Goal: Use online tool/utility: Use online tool/utility

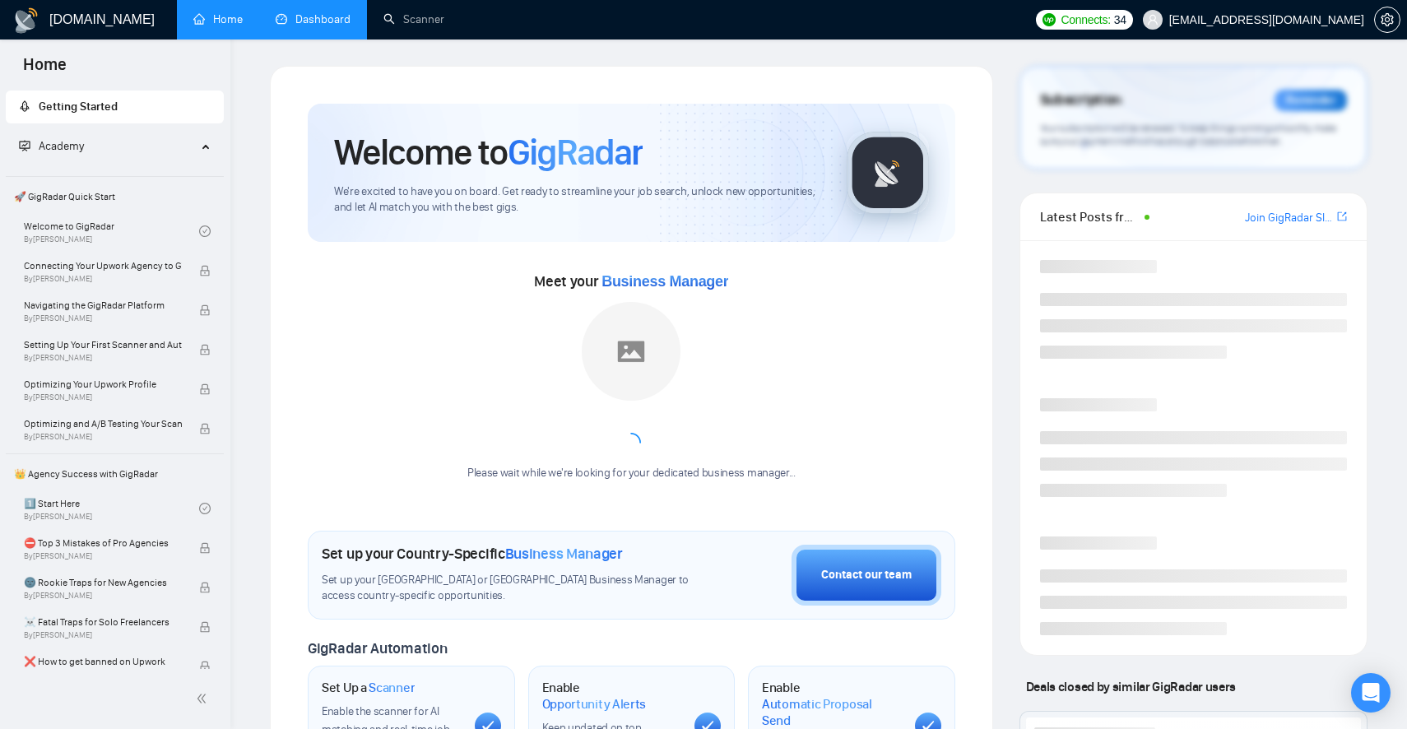
click at [323, 26] on link "Dashboard" at bounding box center [313, 19] width 75 height 14
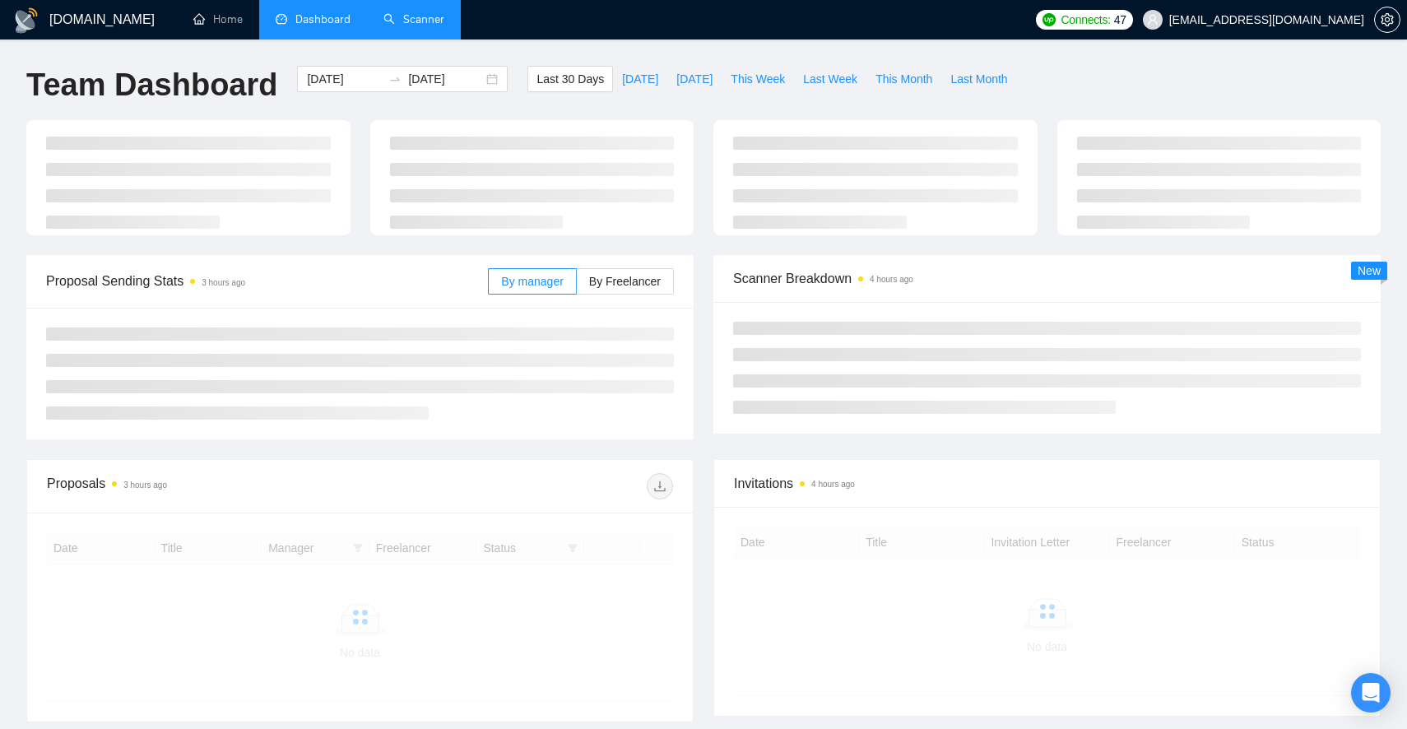
click at [411, 20] on link "Scanner" at bounding box center [413, 19] width 61 height 14
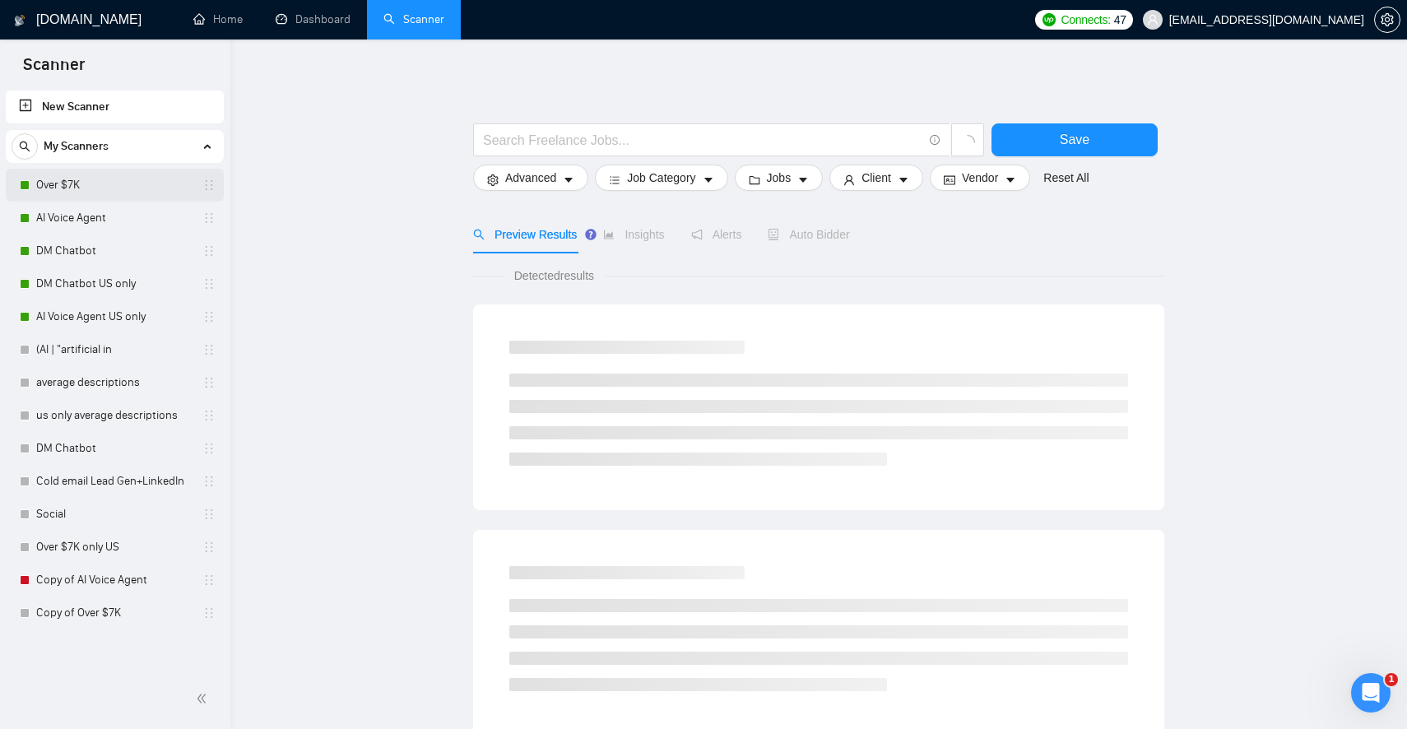
click at [81, 187] on link "Over $7K" at bounding box center [114, 185] width 156 height 33
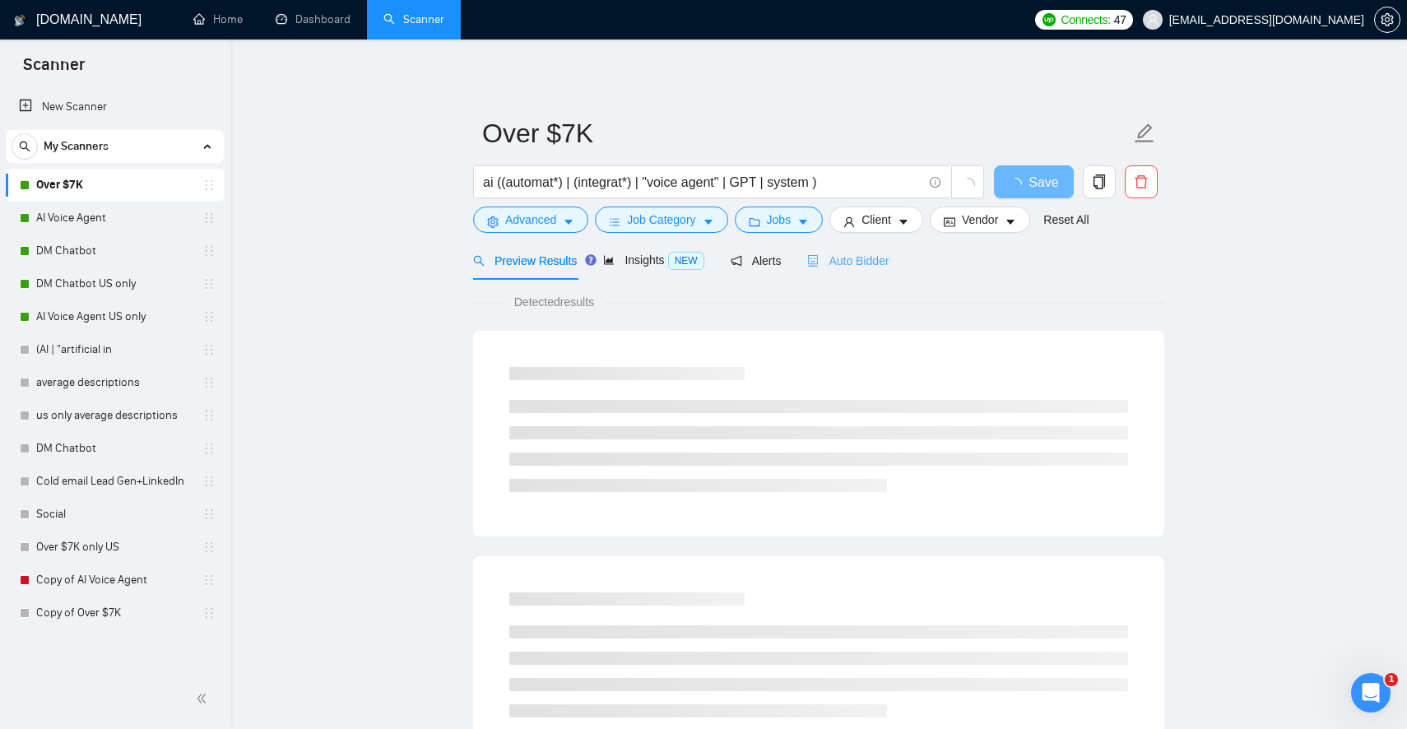
click at [867, 272] on div "Auto Bidder" at bounding box center [847, 260] width 81 height 39
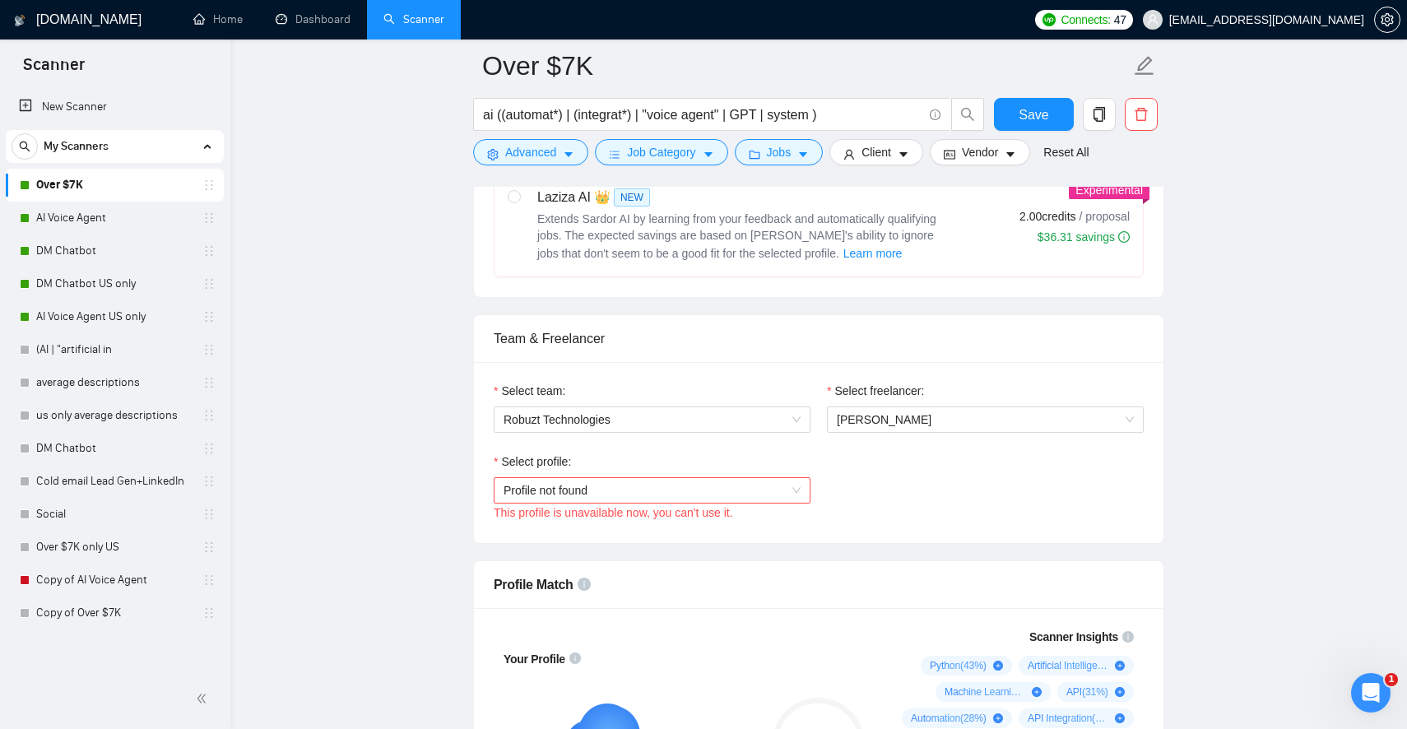
scroll to position [602, 0]
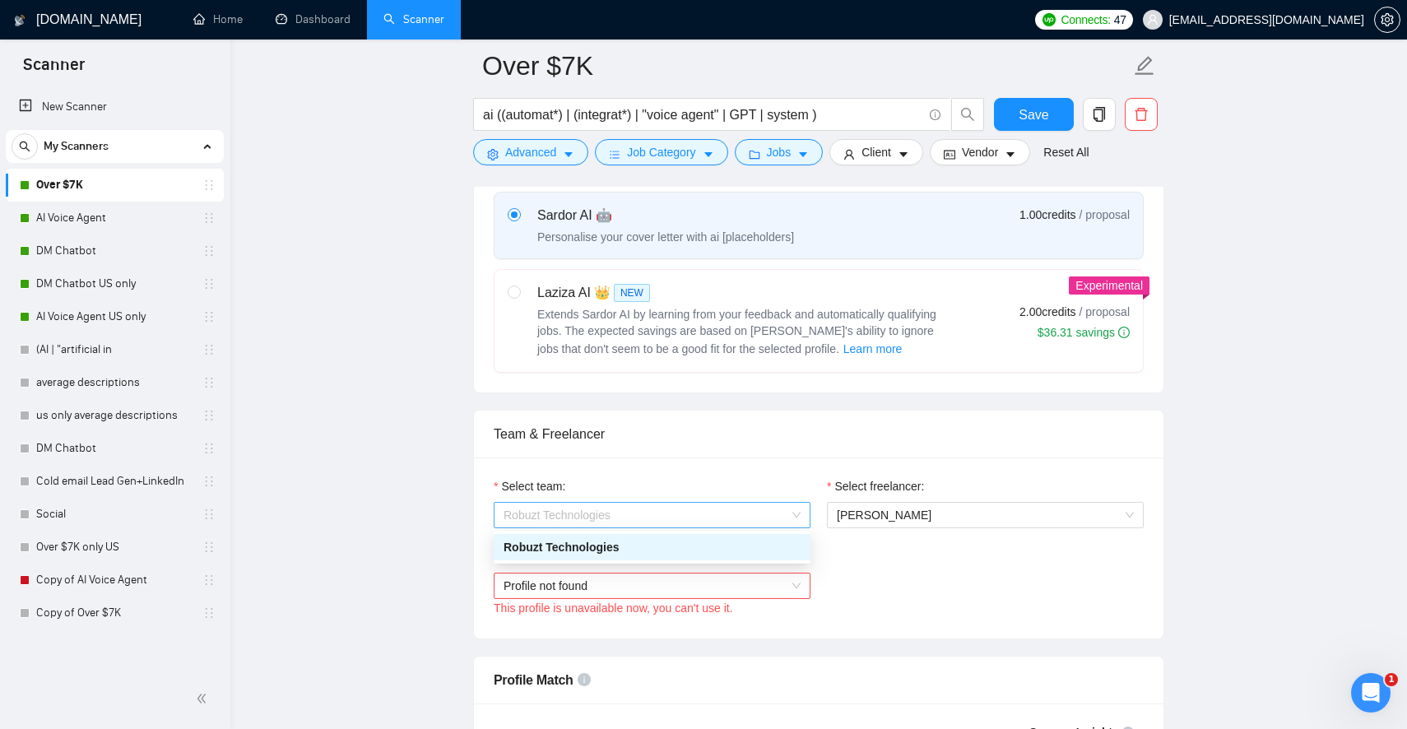
click at [786, 515] on span "Robuzt Technologies" at bounding box center [652, 515] width 297 height 25
click at [755, 460] on div "Select team: Robuzt Technologies Select freelancer: [PERSON_NAME] Select profil…" at bounding box center [819, 547] width 690 height 181
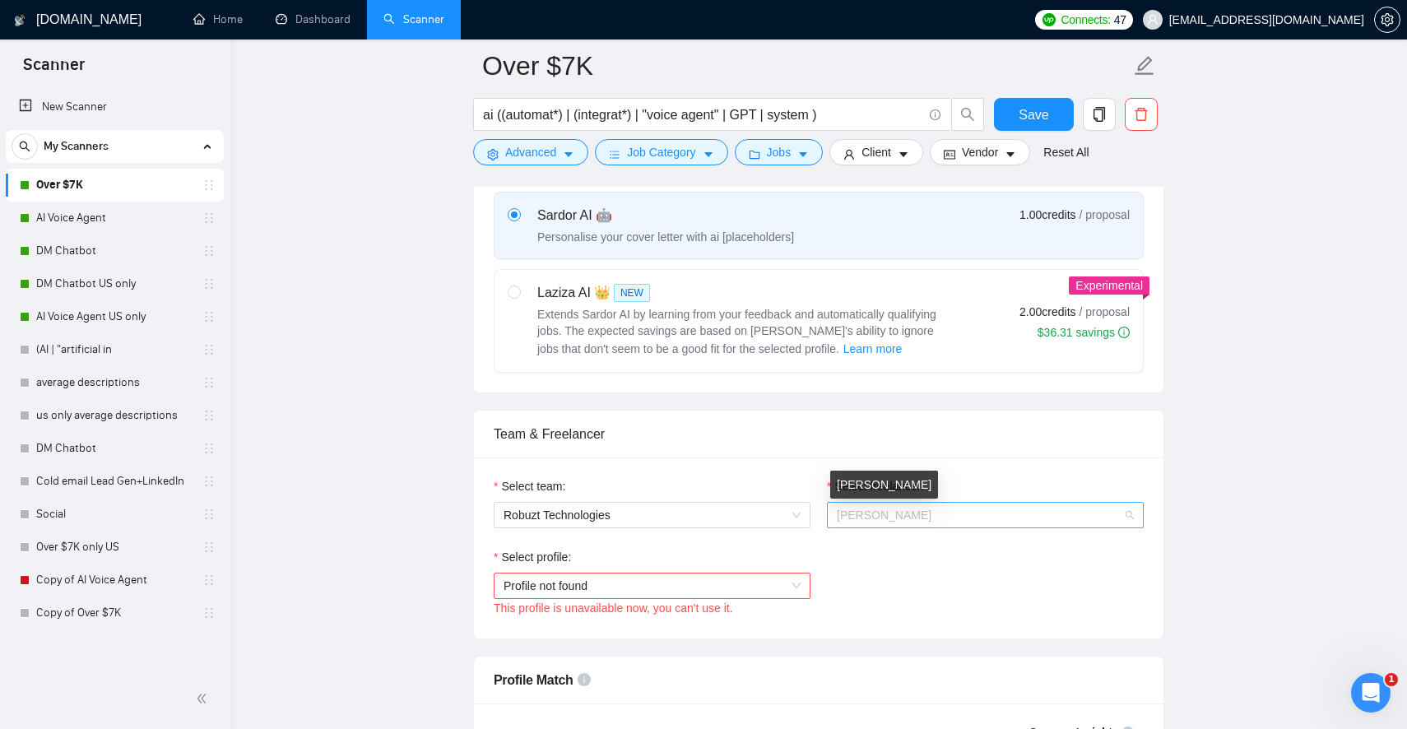
click at [872, 513] on span "[PERSON_NAME]" at bounding box center [884, 514] width 95 height 13
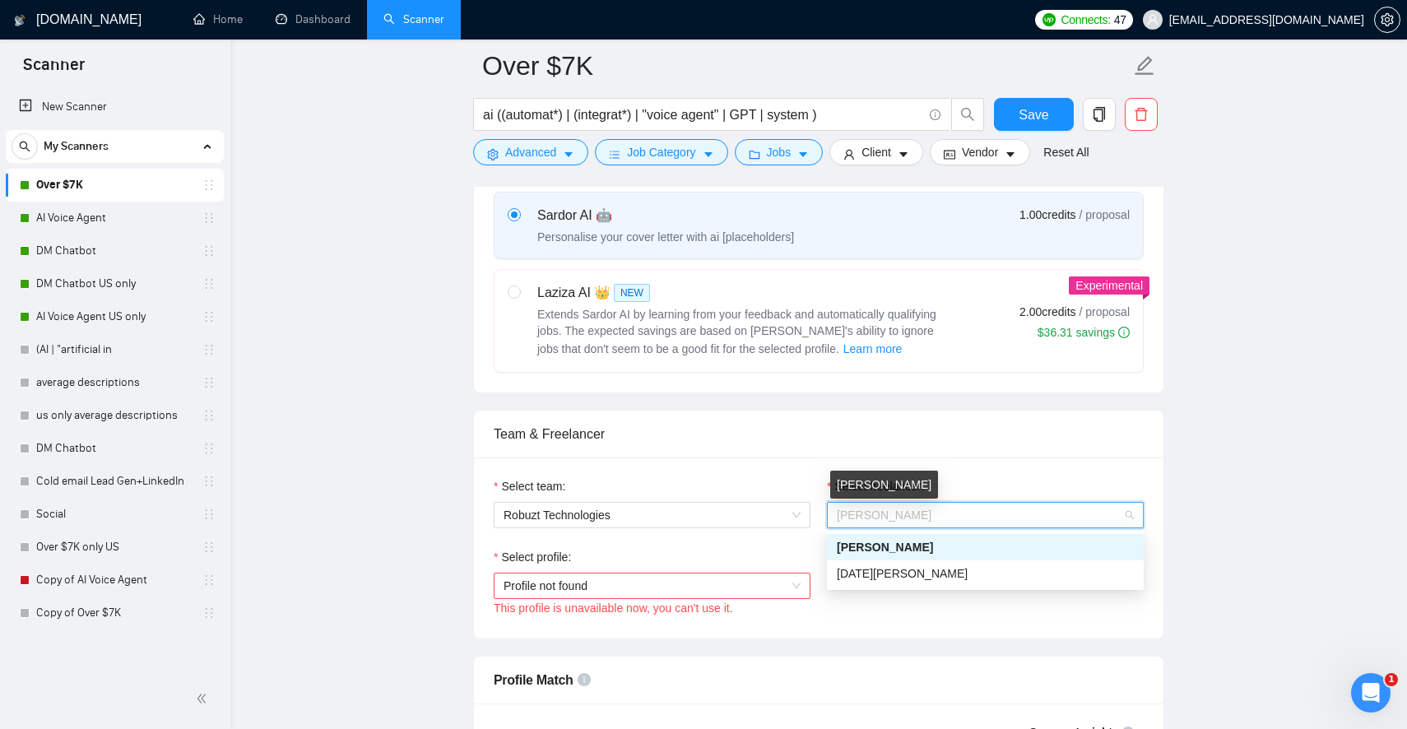
click at [800, 448] on div "Team & Freelancer" at bounding box center [819, 434] width 650 height 47
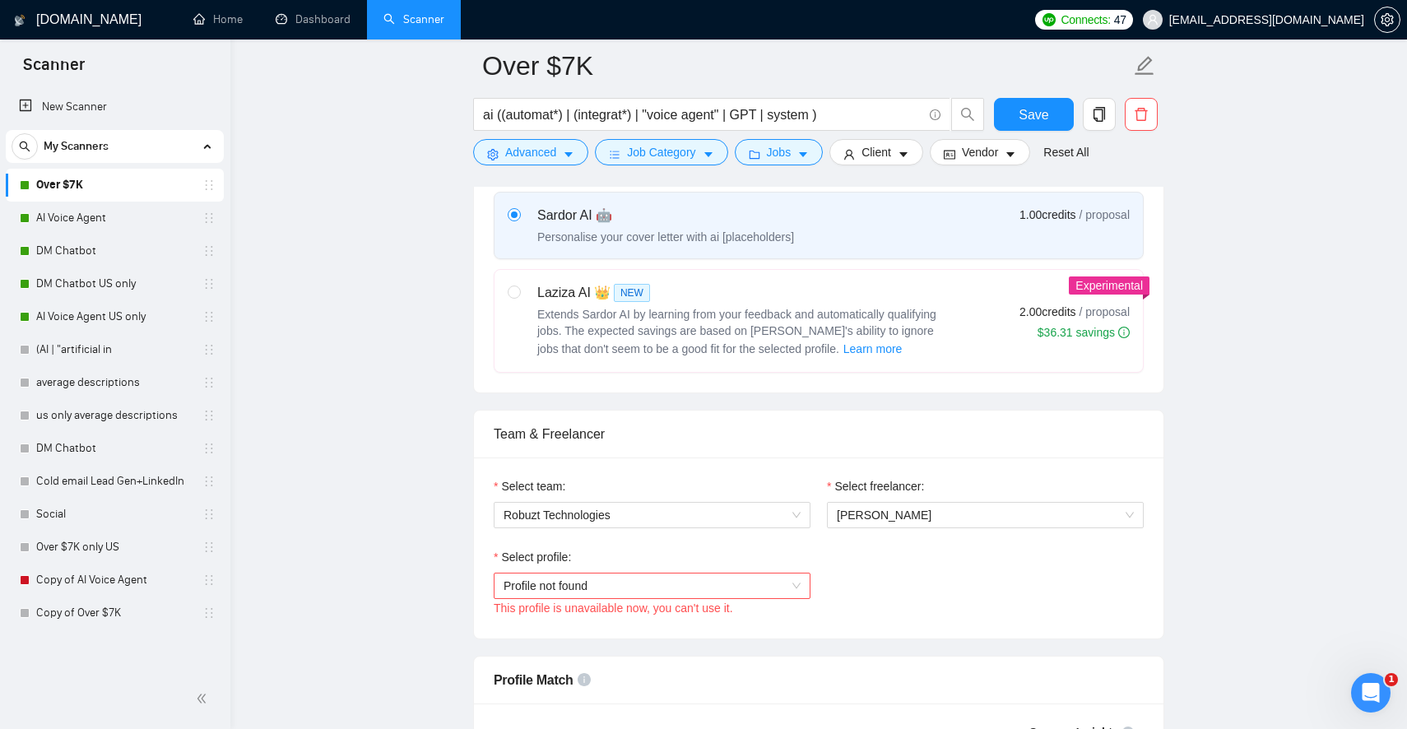
click at [779, 587] on span "Profile not found" at bounding box center [652, 585] width 297 height 25
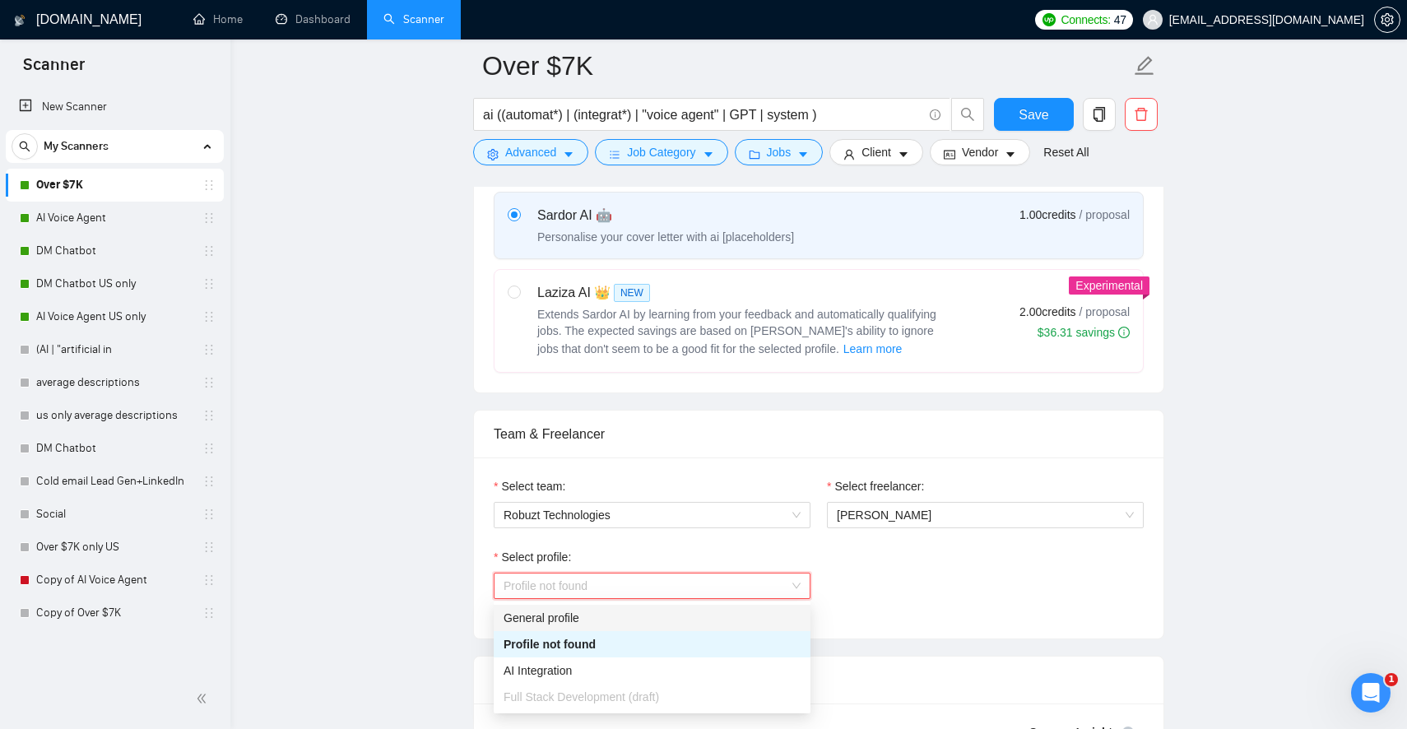
click at [926, 597] on div "Select profile: Profile not found This profile is unavailable now, you can't us…" at bounding box center [818, 583] width 666 height 71
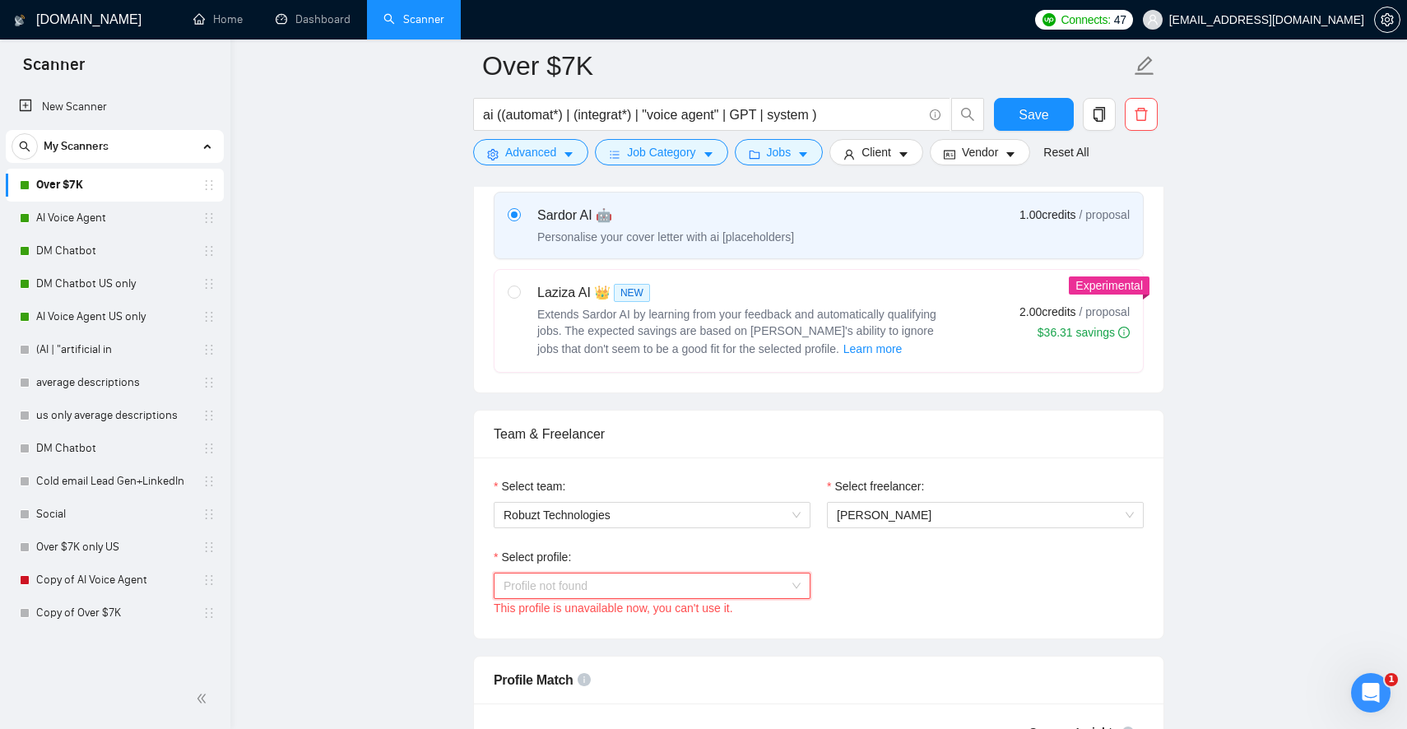
click at [763, 593] on span "Profile not found" at bounding box center [652, 585] width 297 height 25
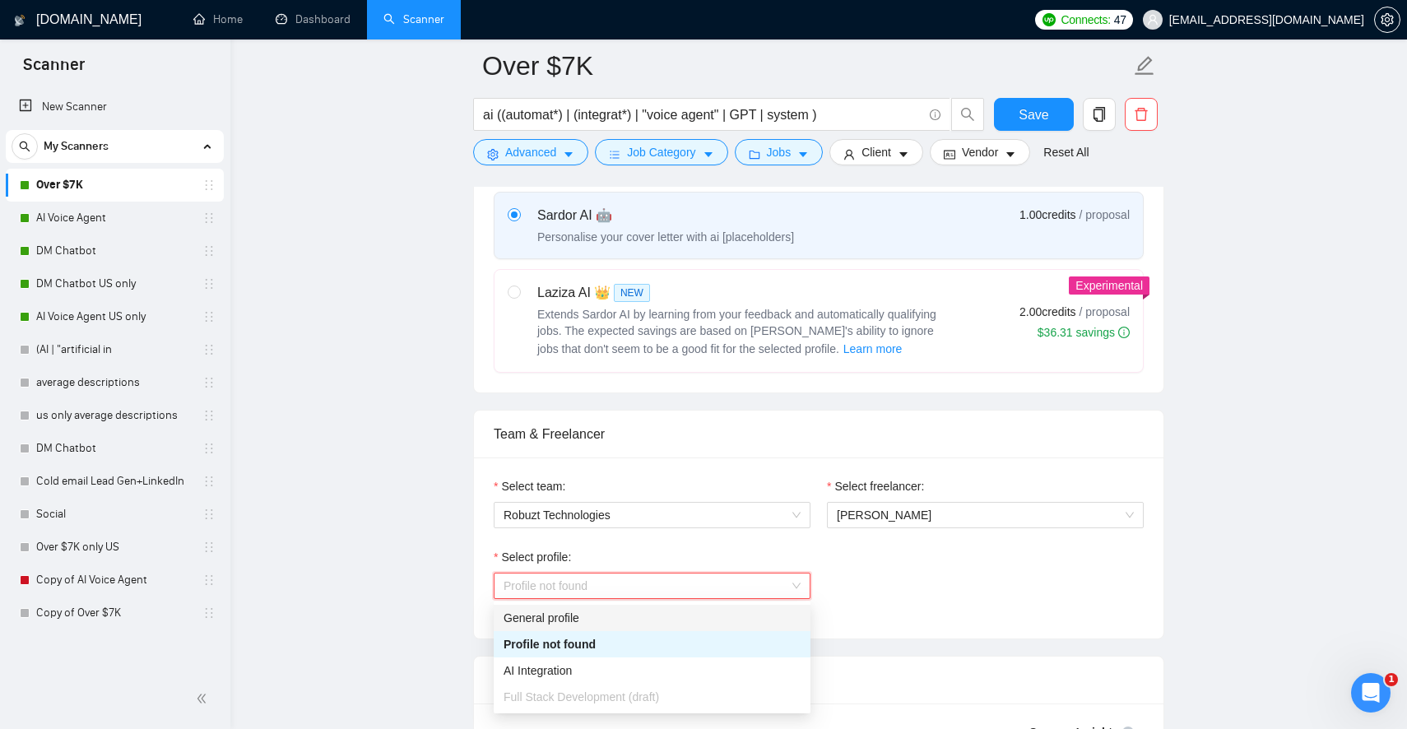
click at [727, 629] on div "General profile" at bounding box center [652, 618] width 317 height 26
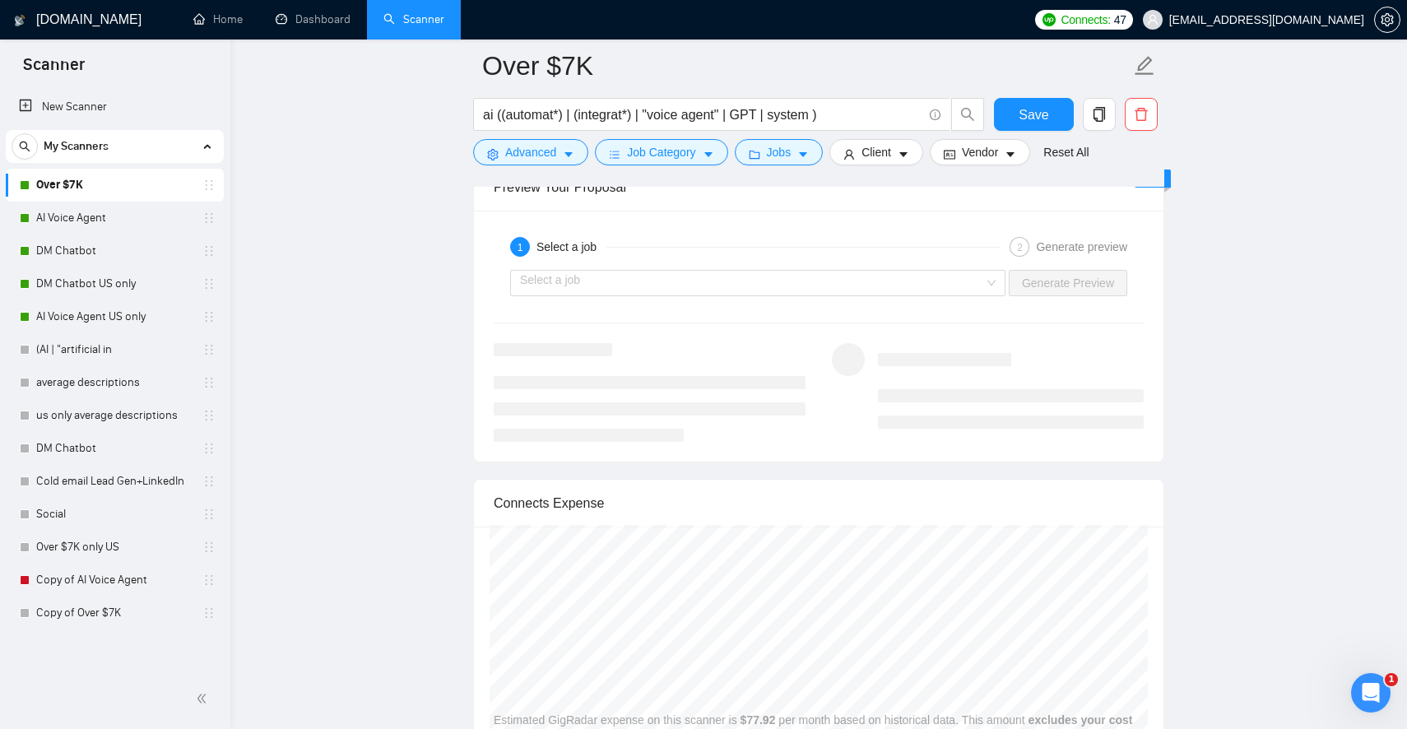
scroll to position [3123, 0]
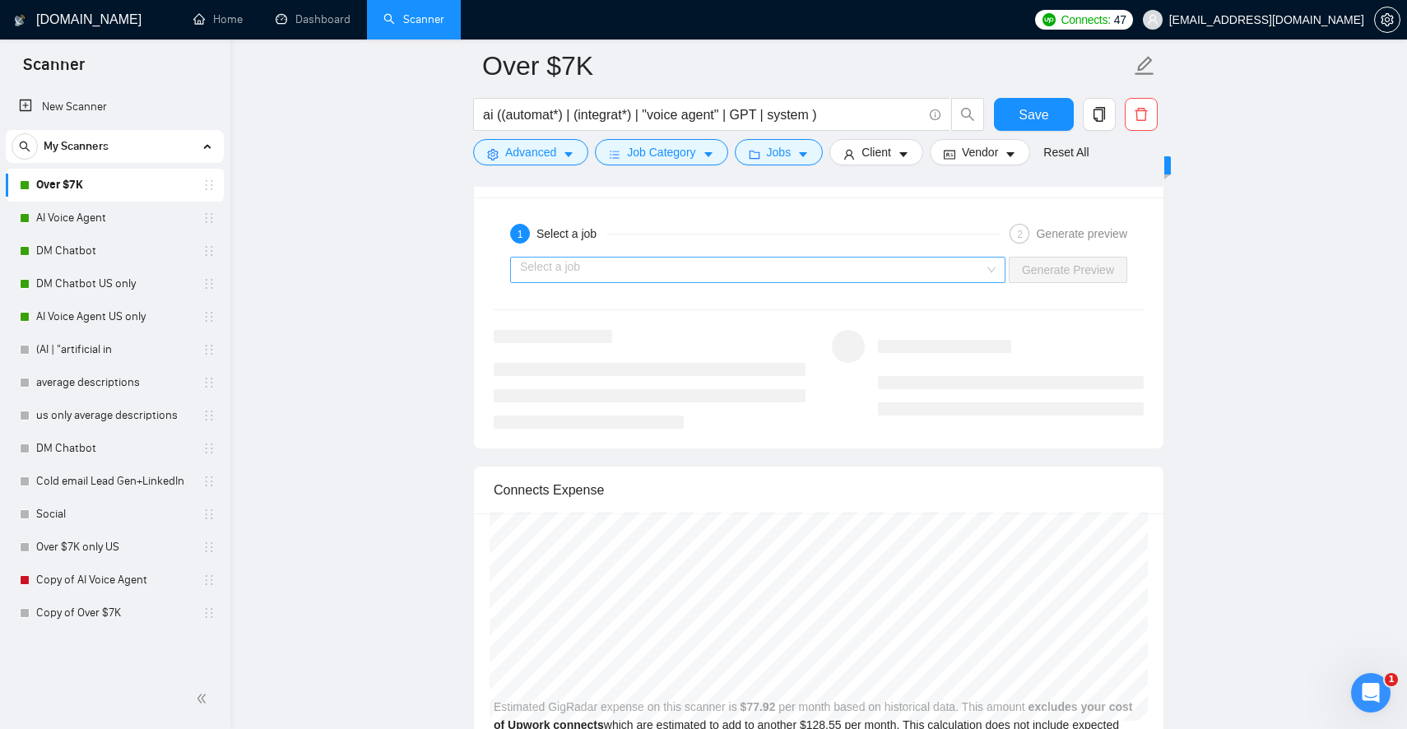
click at [981, 279] on input "search" at bounding box center [752, 270] width 464 height 25
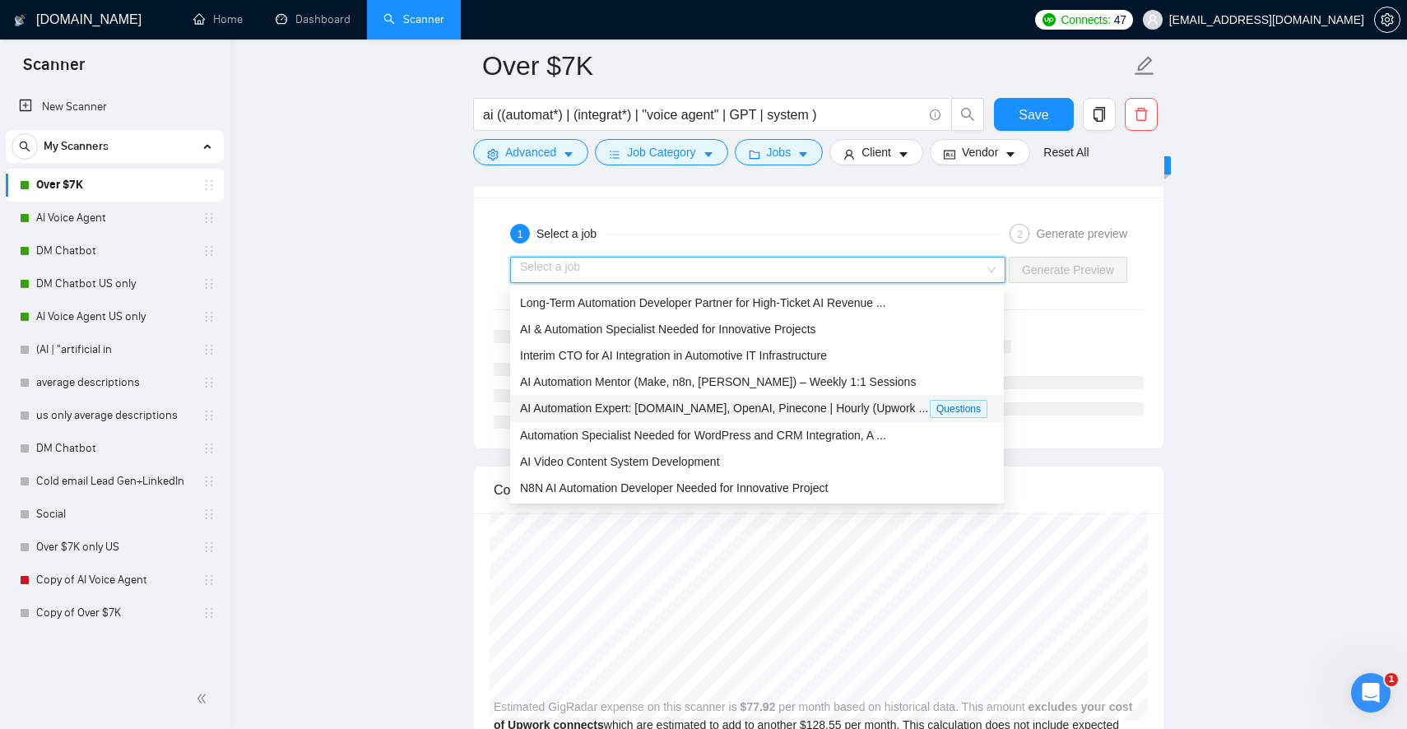
click at [893, 402] on span "AI Automation Expert: [DOMAIN_NAME], OpenAI, Pinecone | Hourly (Upwork ..." at bounding box center [724, 408] width 408 height 13
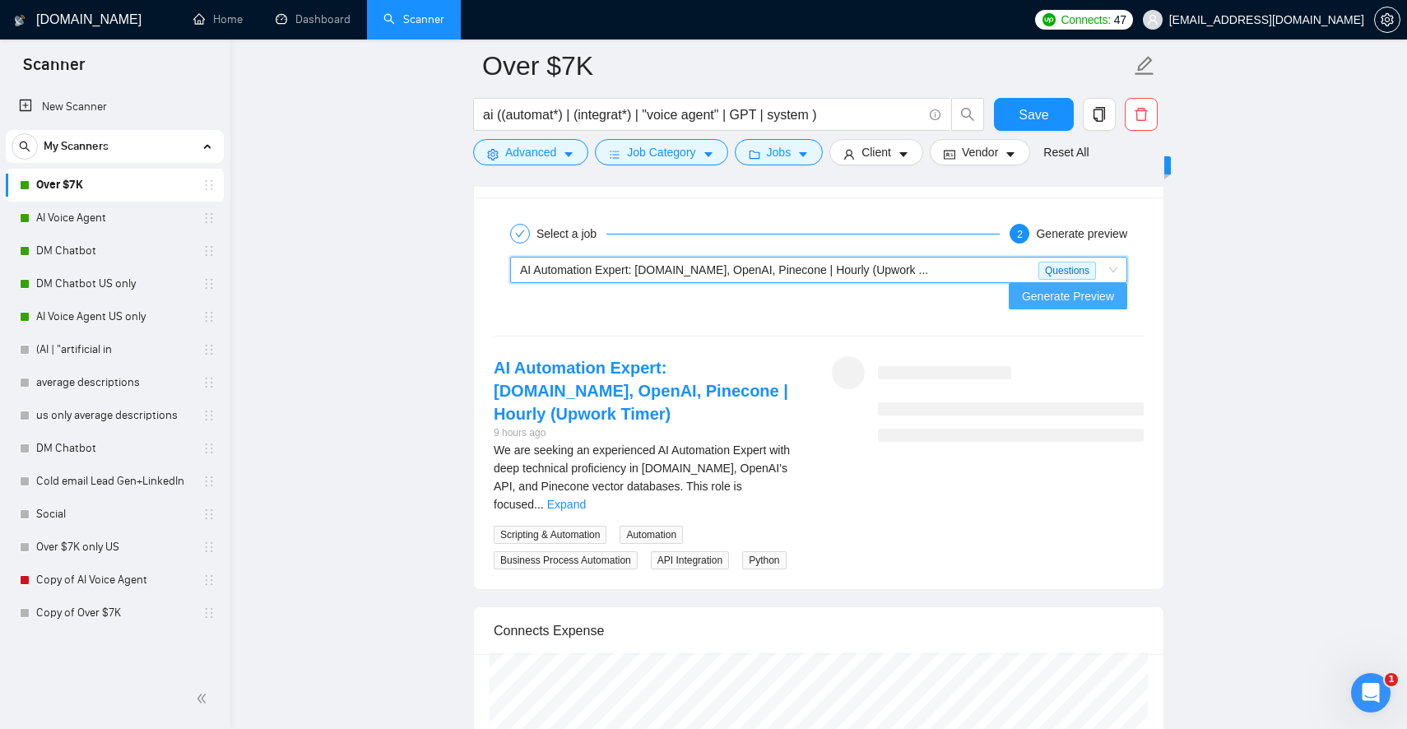
click at [1069, 287] on span "Generate Preview" at bounding box center [1068, 296] width 92 height 18
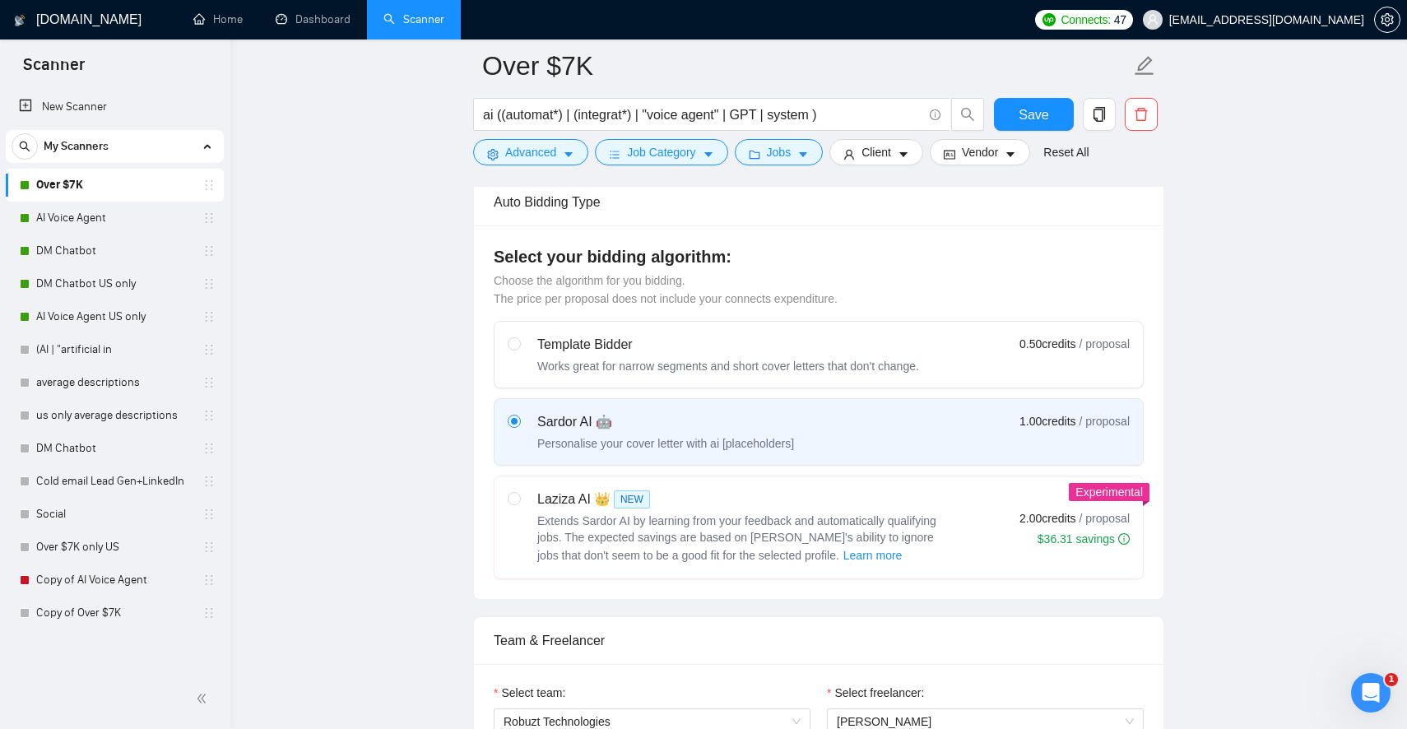
scroll to position [680, 0]
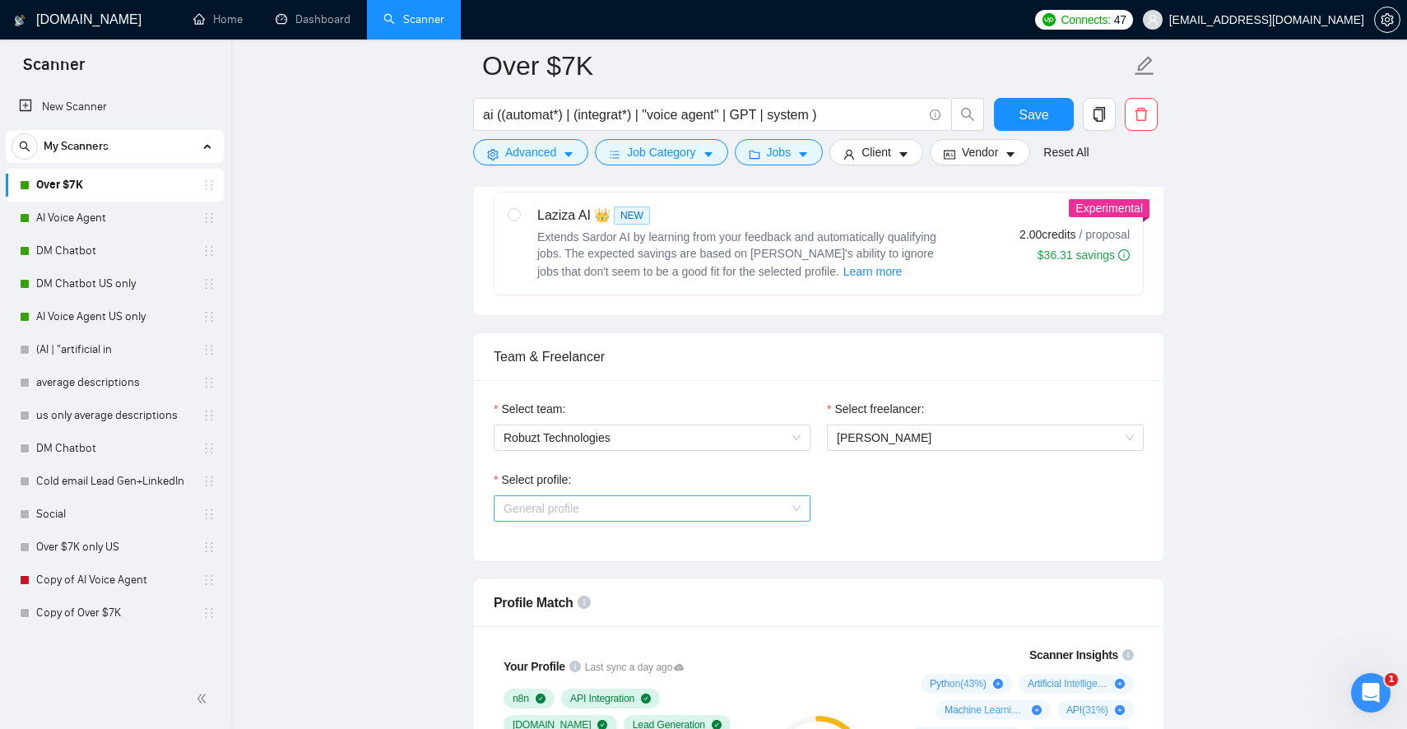
click at [680, 516] on span "General profile" at bounding box center [652, 508] width 297 height 25
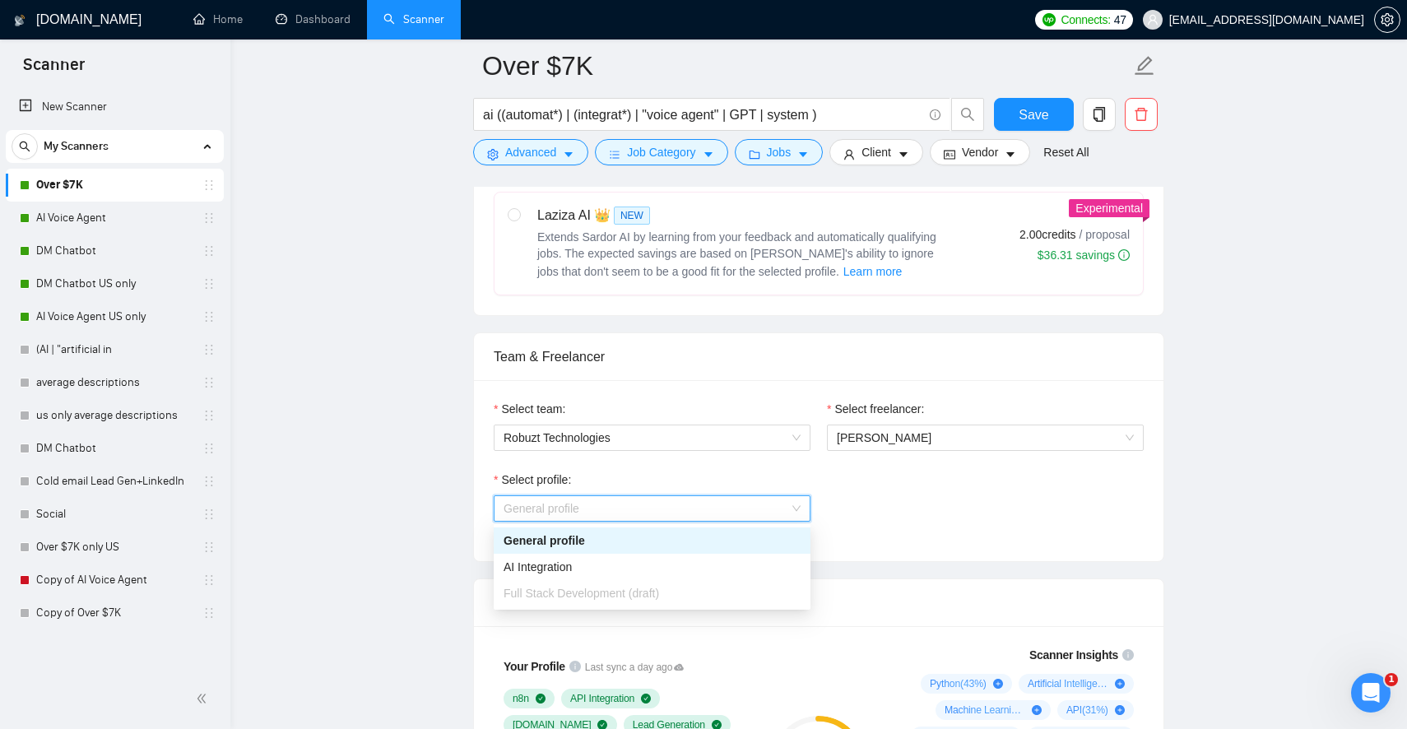
click at [861, 520] on div "Select profile: General profile" at bounding box center [818, 506] width 666 height 71
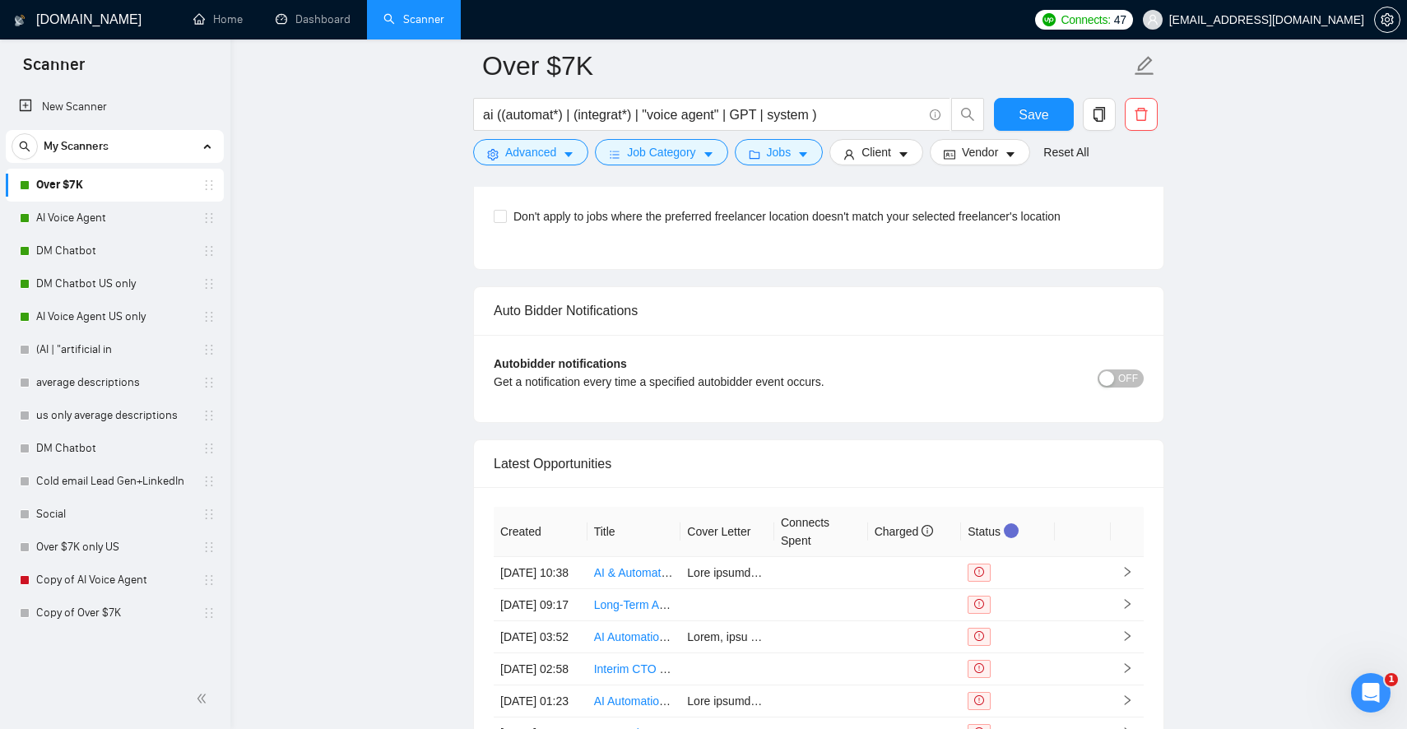
scroll to position [4385, 0]
